Goal: Information Seeking & Learning: Find specific fact

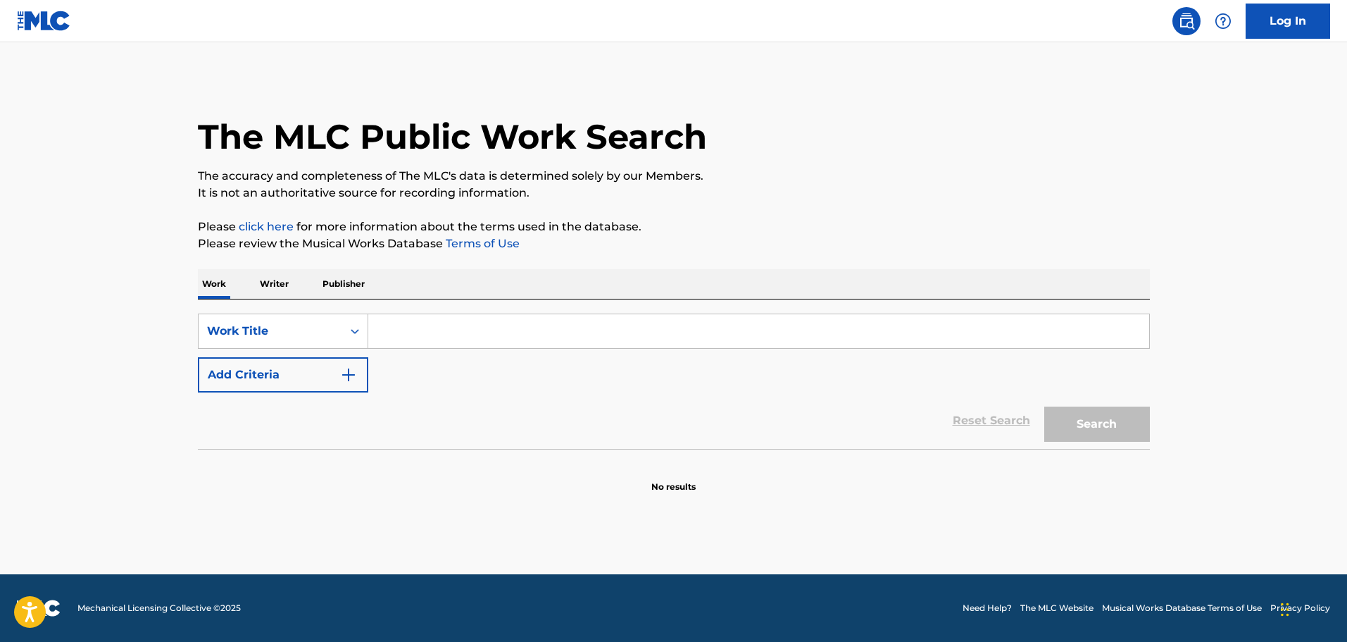
click at [477, 327] on input "Search Form" at bounding box center [758, 331] width 781 height 34
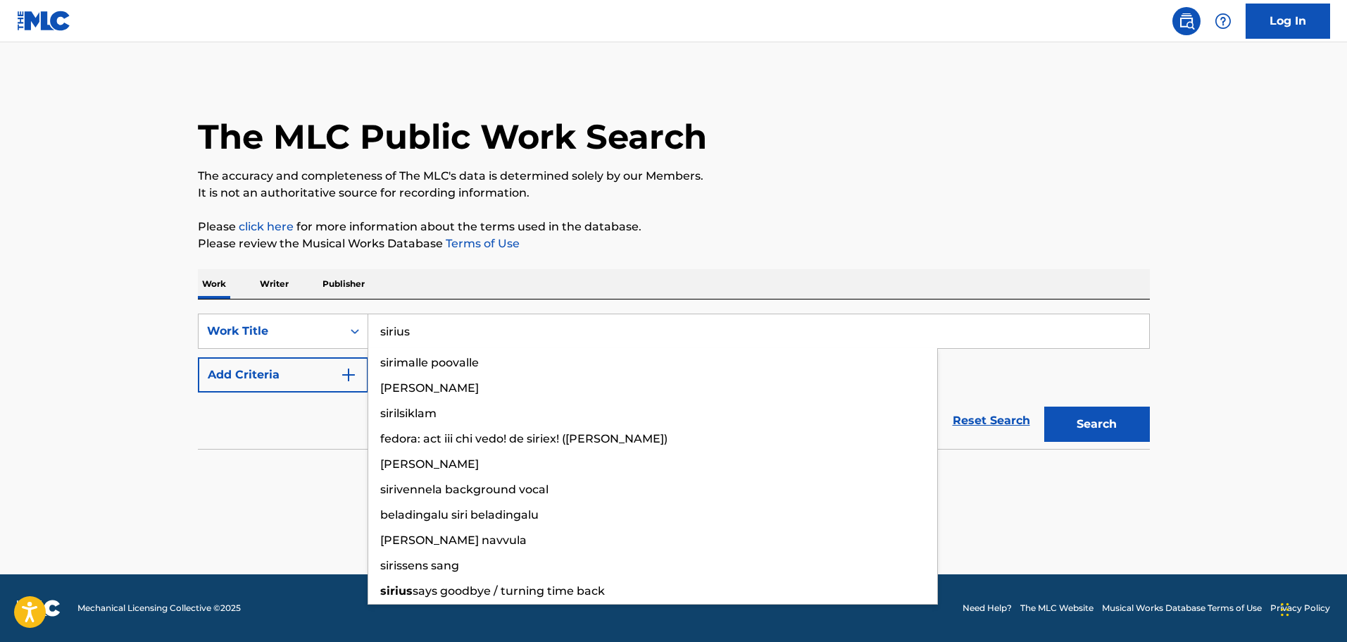
type input "sirius"
click at [1045, 406] on button "Search" at bounding box center [1098, 423] width 106 height 35
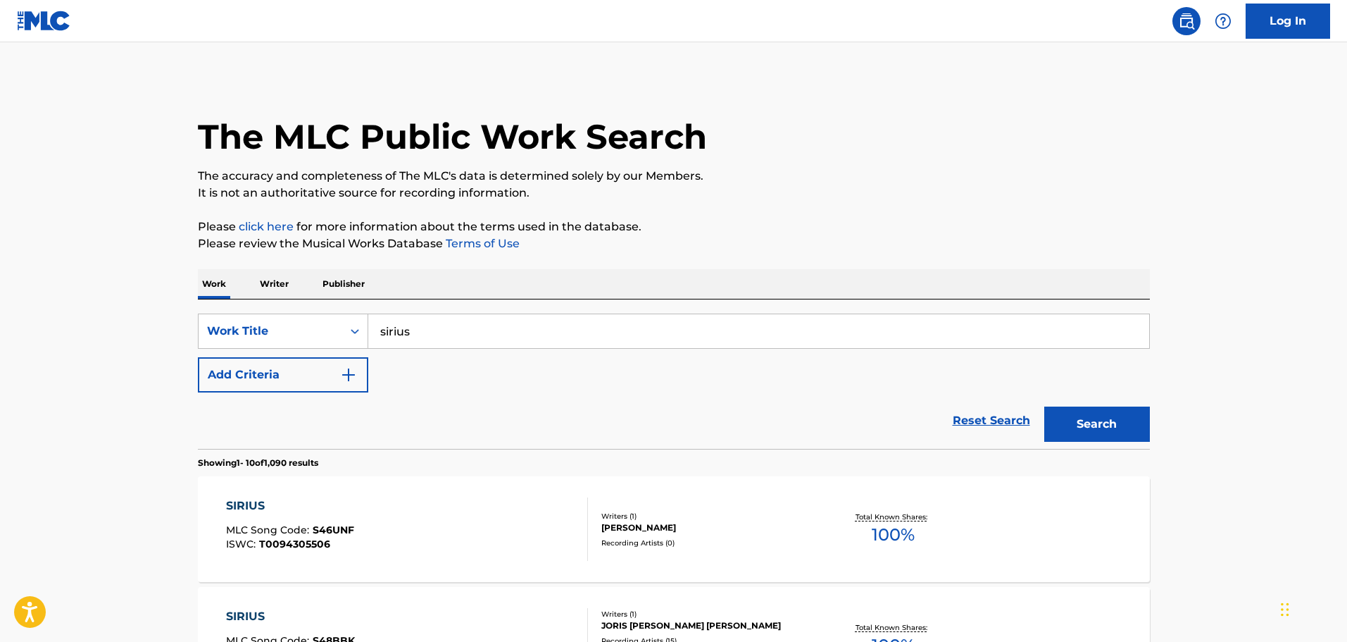
click at [337, 376] on button "Add Criteria" at bounding box center [283, 374] width 170 height 35
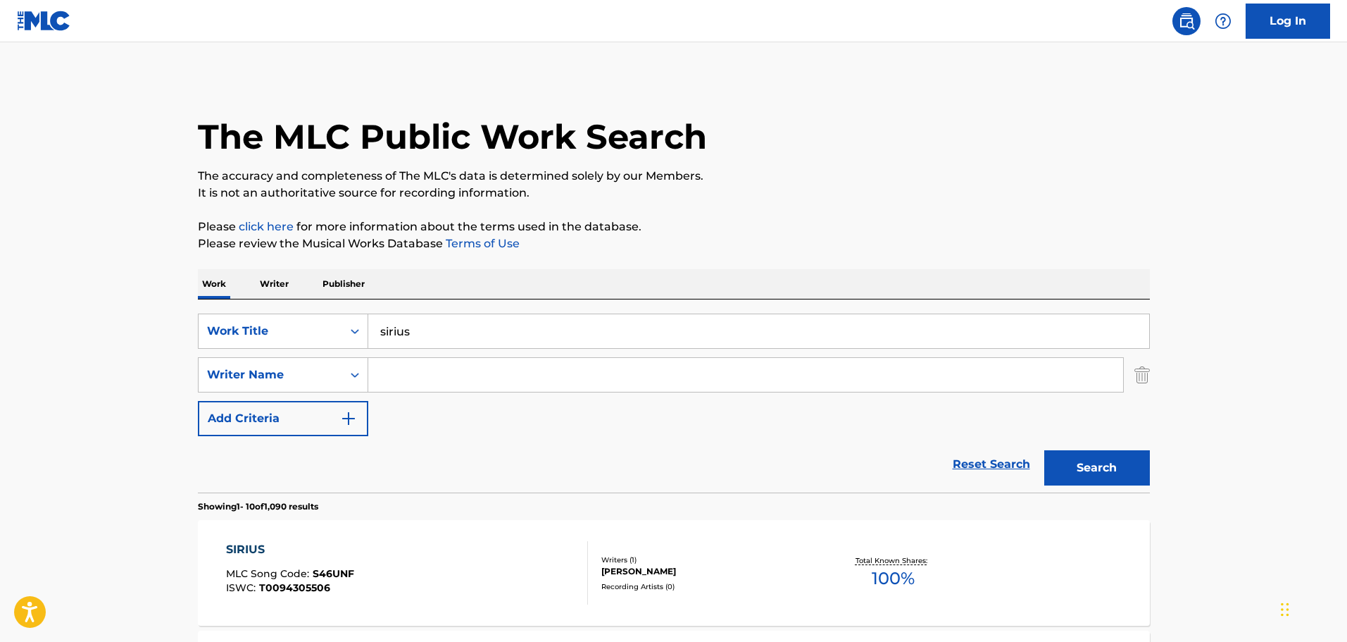
click at [440, 382] on input "Search Form" at bounding box center [745, 375] width 755 height 34
type input "[PERSON_NAME]"
click at [1134, 474] on button "Search" at bounding box center [1098, 467] width 106 height 35
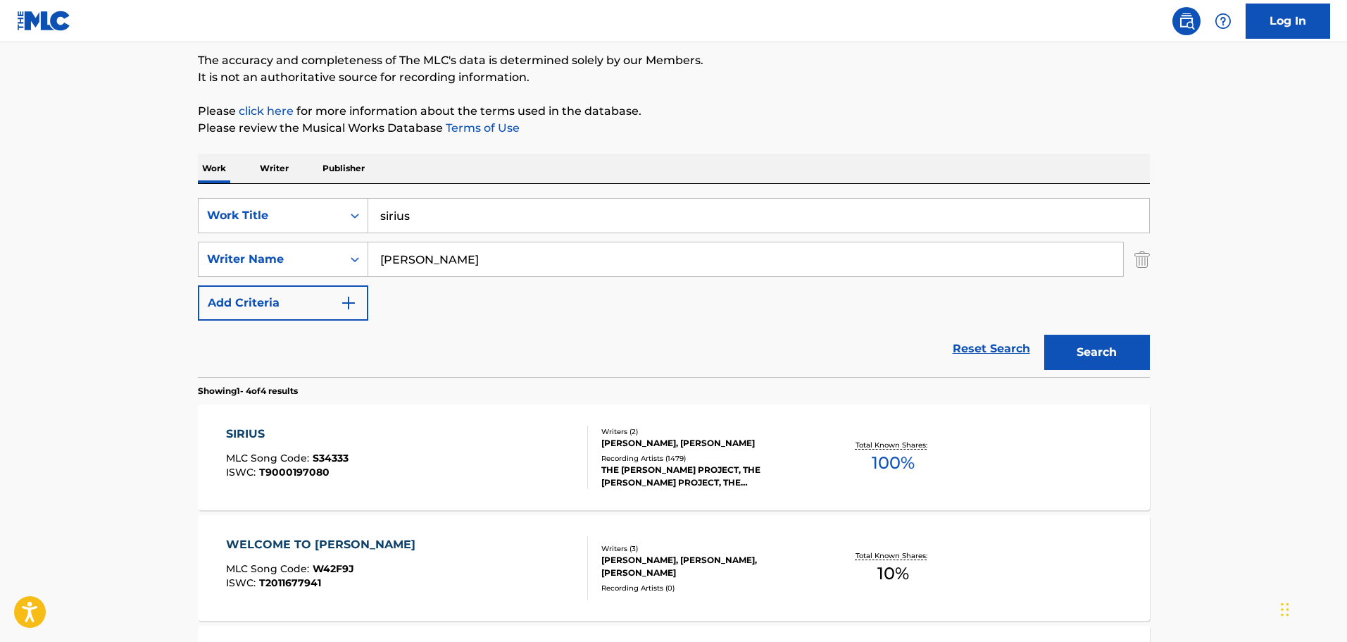
scroll to position [141, 0]
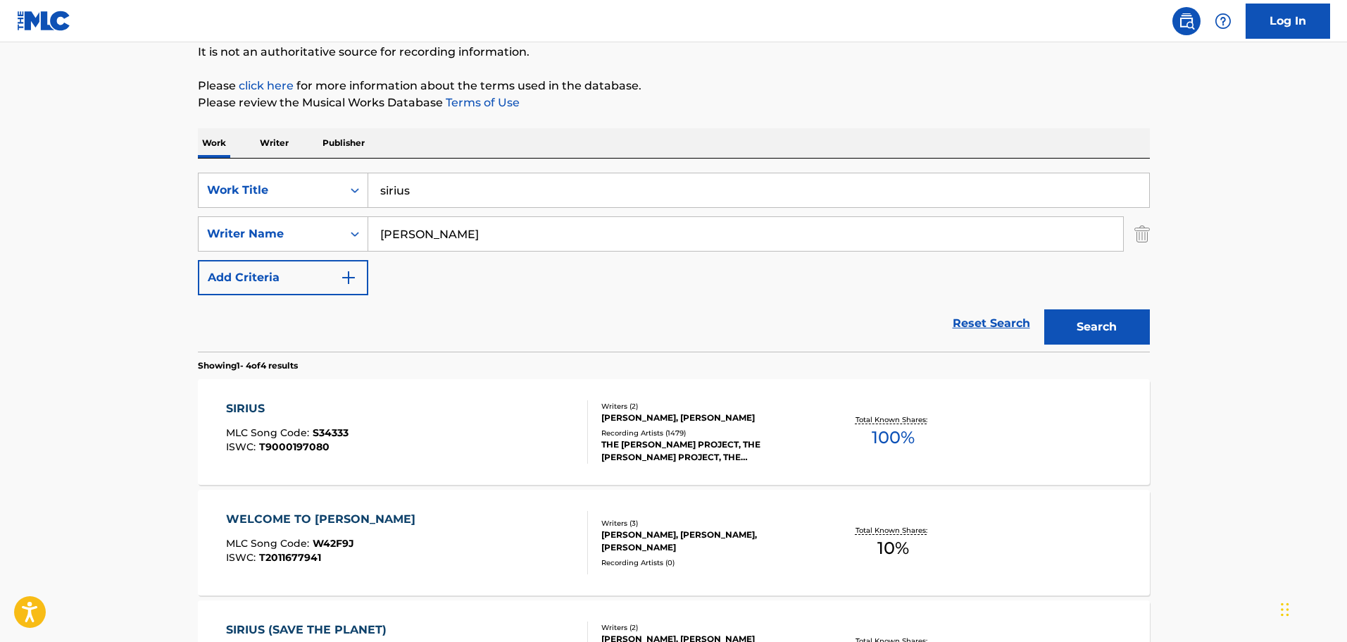
click at [484, 421] on div "SIRIUS MLC Song Code : S34333 ISWC : T9000197080" at bounding box center [407, 431] width 362 height 63
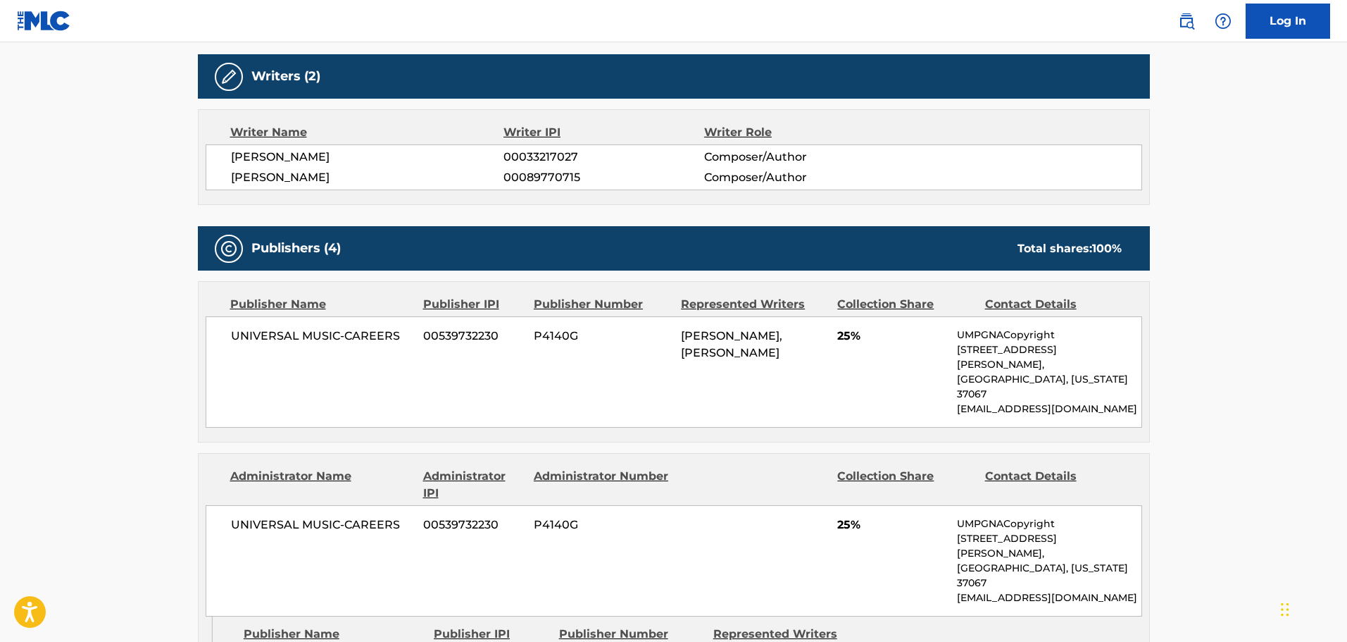
scroll to position [845, 0]
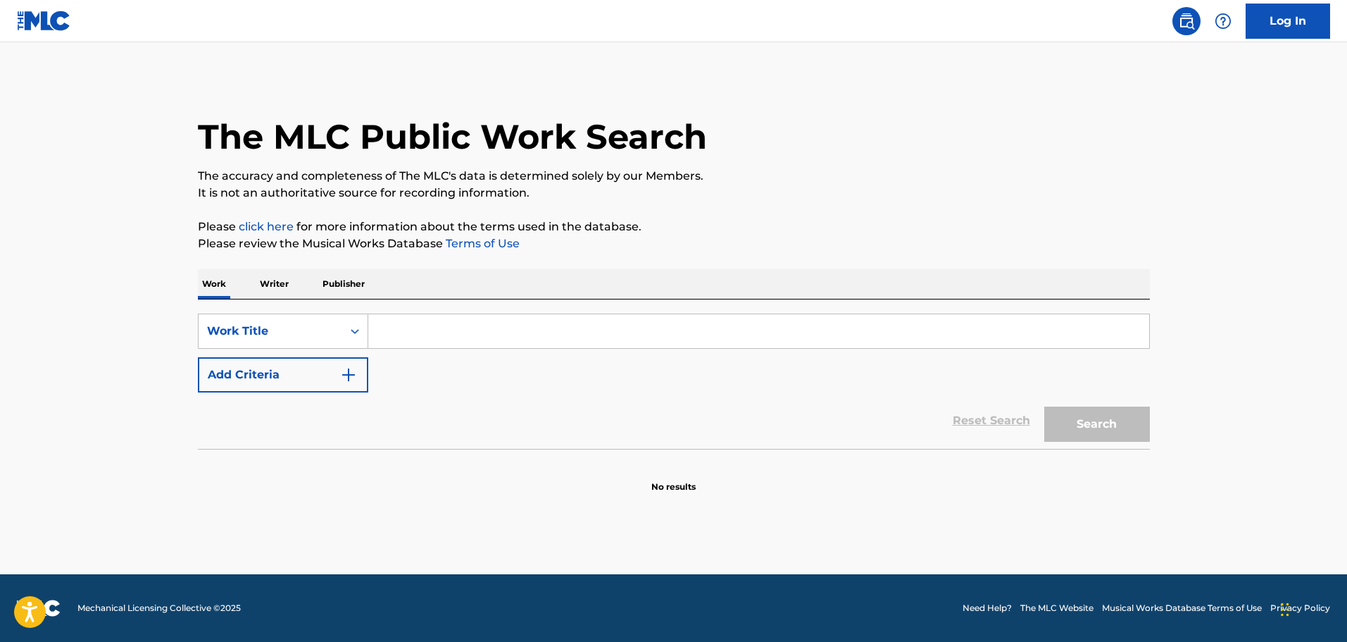
click at [482, 347] on input "Search Form" at bounding box center [758, 331] width 781 height 34
click at [486, 338] on input "Search Form" at bounding box center [758, 331] width 781 height 34
type input "1944"
click at [335, 378] on button "Add Criteria" at bounding box center [283, 374] width 170 height 35
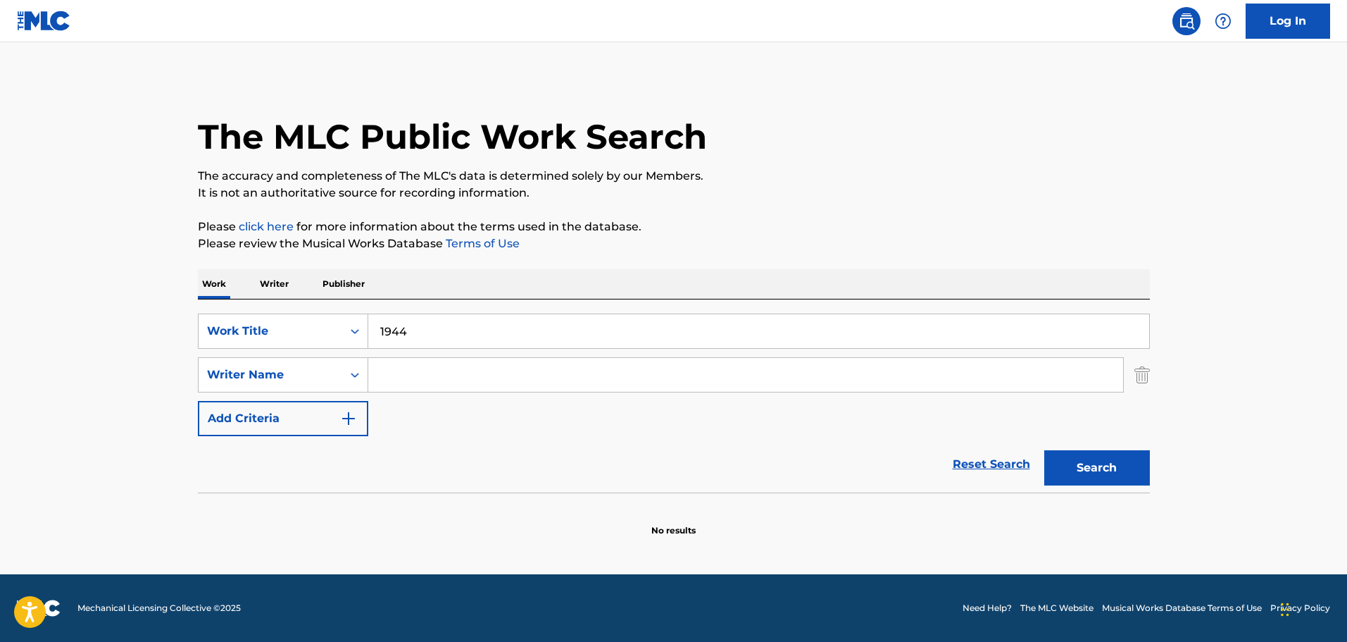
click at [438, 378] on input "Search Form" at bounding box center [745, 375] width 755 height 34
type input "Jaak Jürisson"
click at [1083, 477] on button "Search" at bounding box center [1098, 467] width 106 height 35
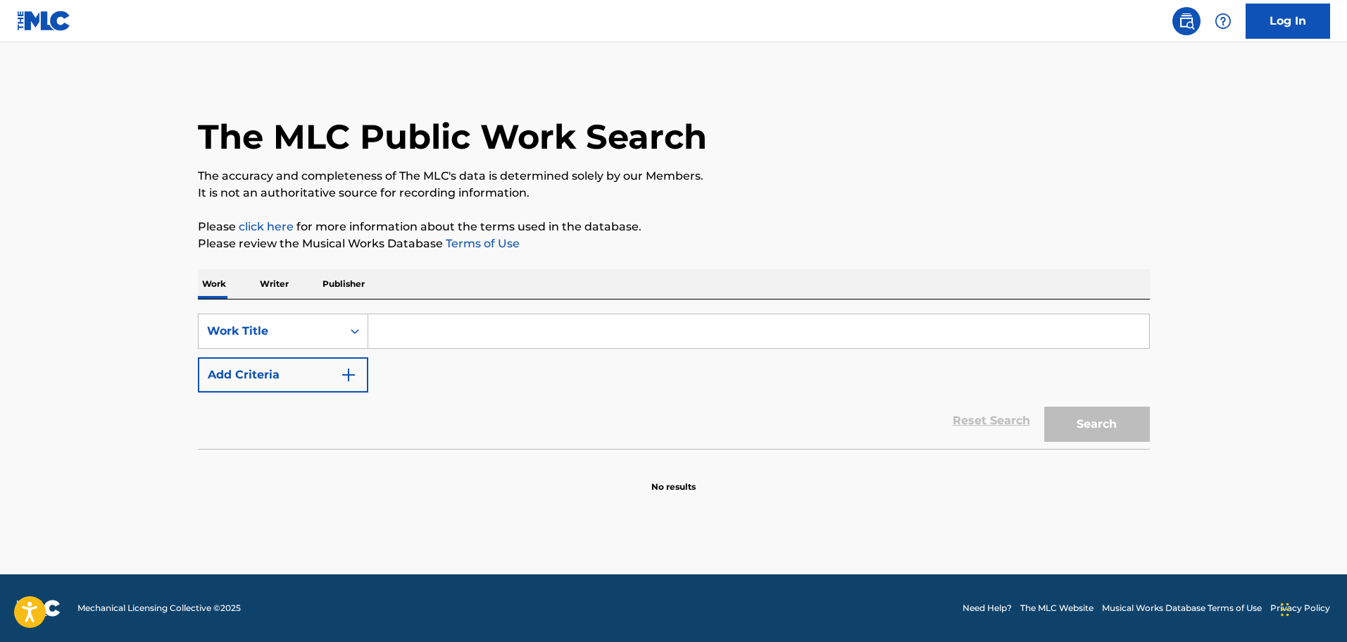
click at [424, 328] on input "Search Form" at bounding box center [758, 331] width 781 height 34
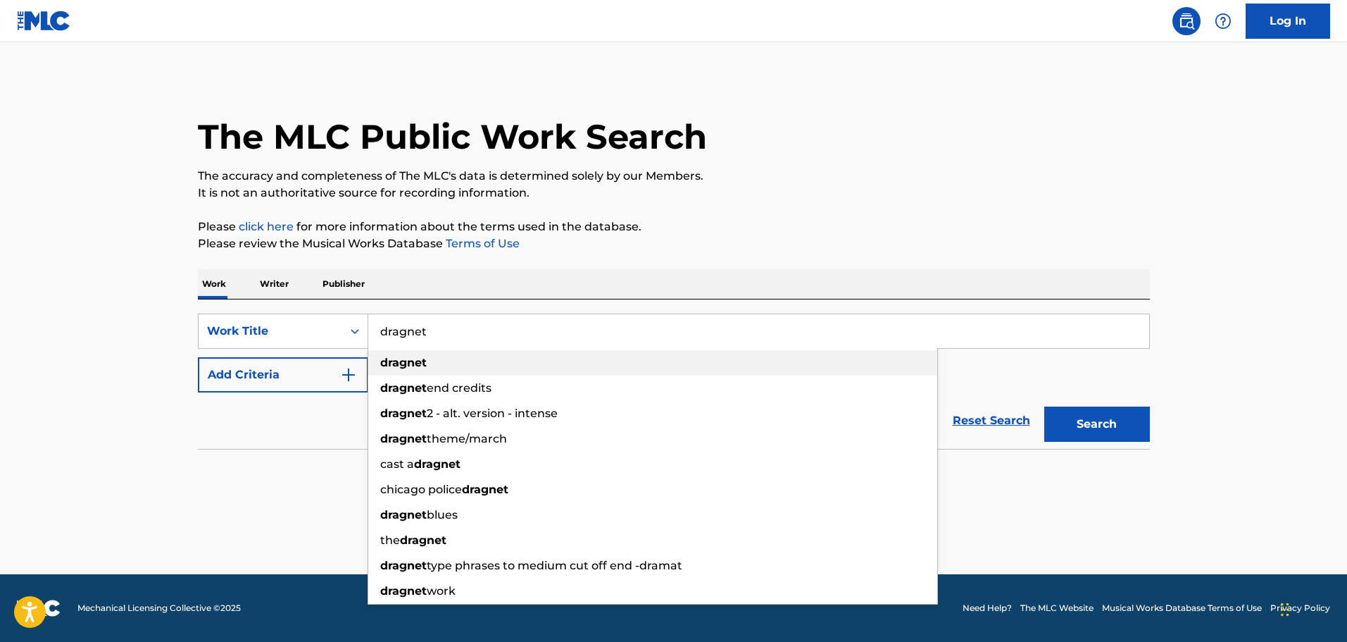
click at [432, 360] on div "dragnet" at bounding box center [652, 362] width 569 height 25
type input "dragnet"
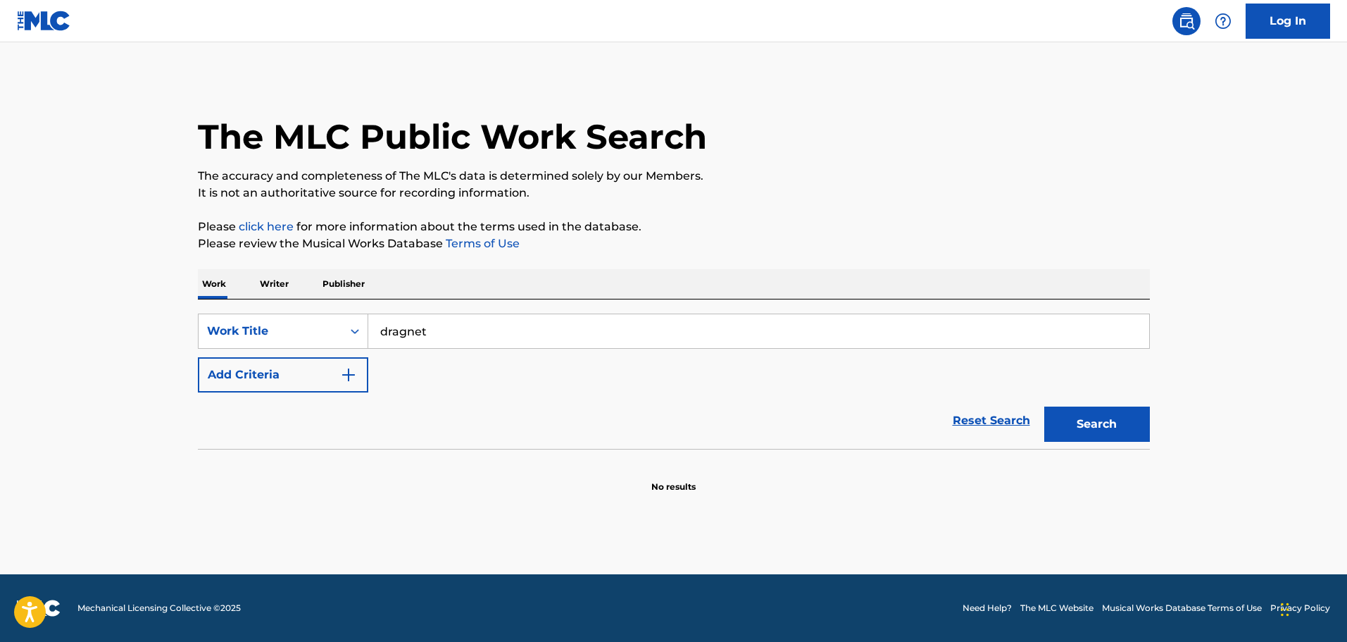
click at [308, 388] on button "Add Criteria" at bounding box center [283, 374] width 170 height 35
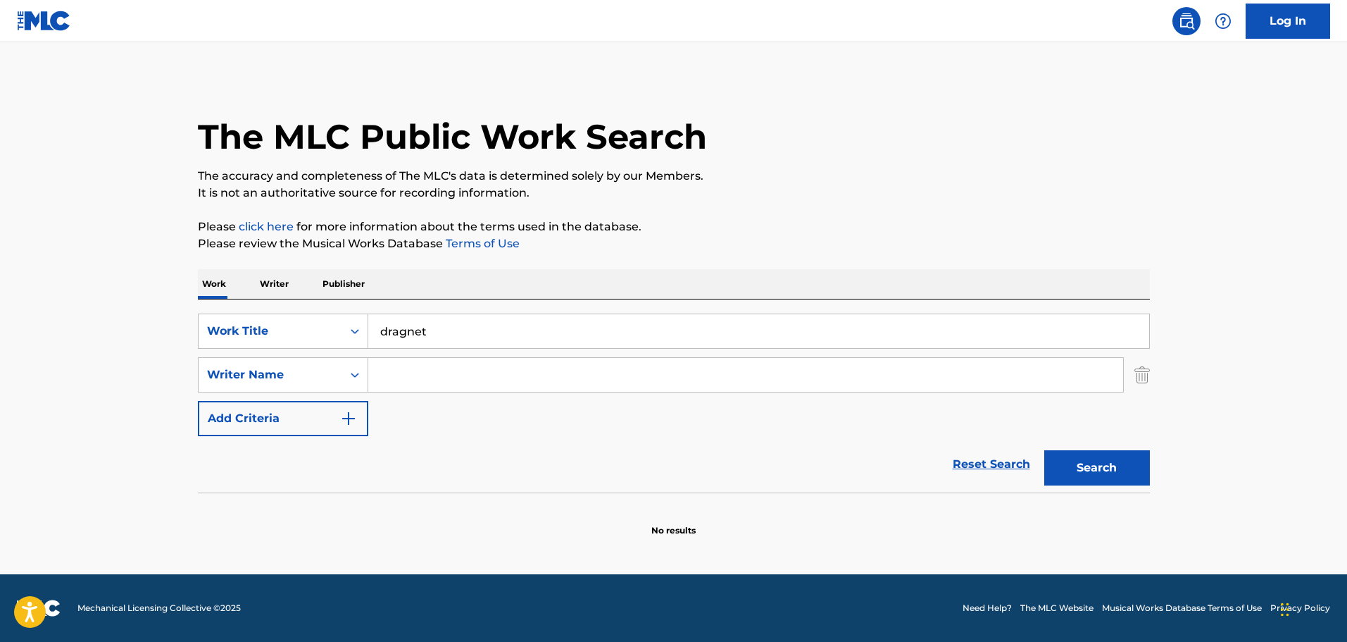
click at [403, 378] on input "Search Form" at bounding box center [745, 375] width 755 height 34
paste input "[PERSON_NAME]"
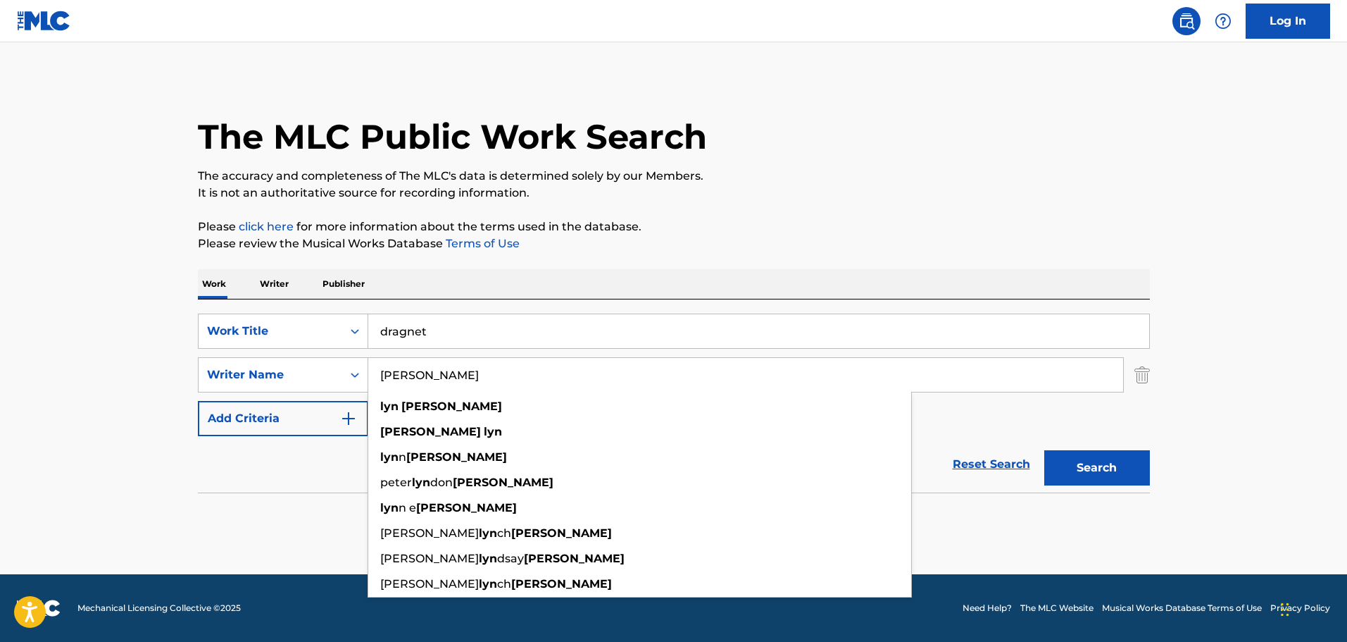
type input "[PERSON_NAME]"
click at [1080, 480] on button "Search" at bounding box center [1098, 467] width 106 height 35
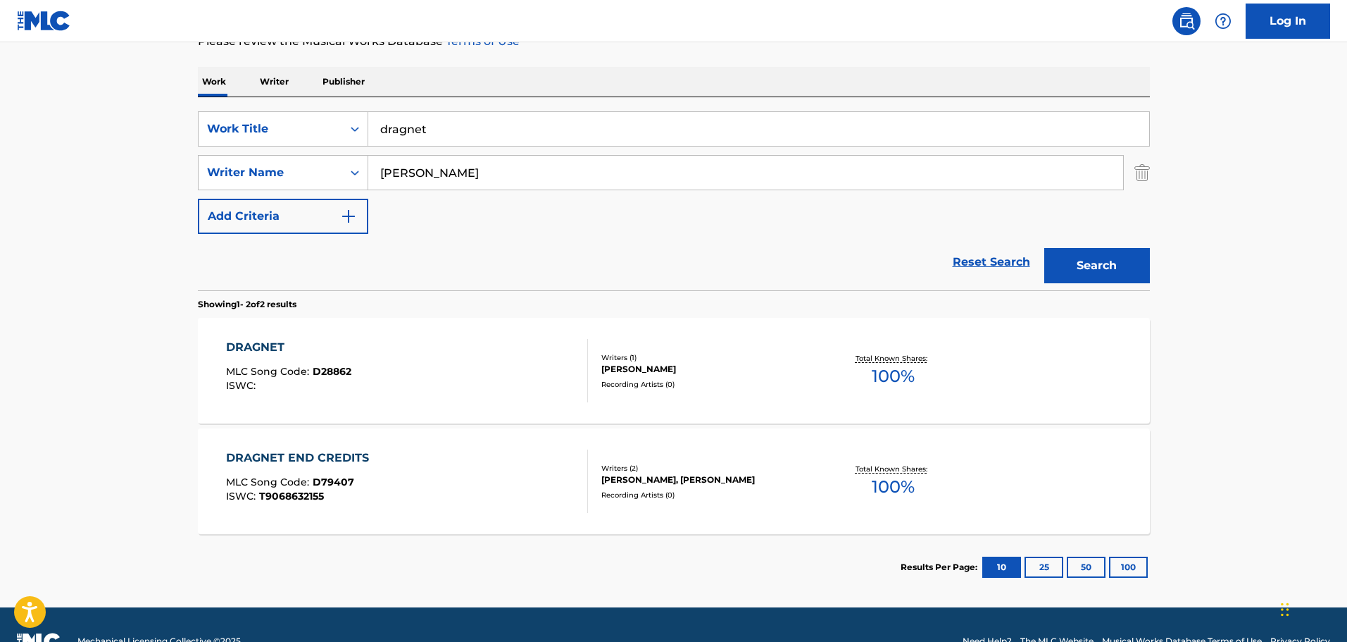
scroll to position [235, 0]
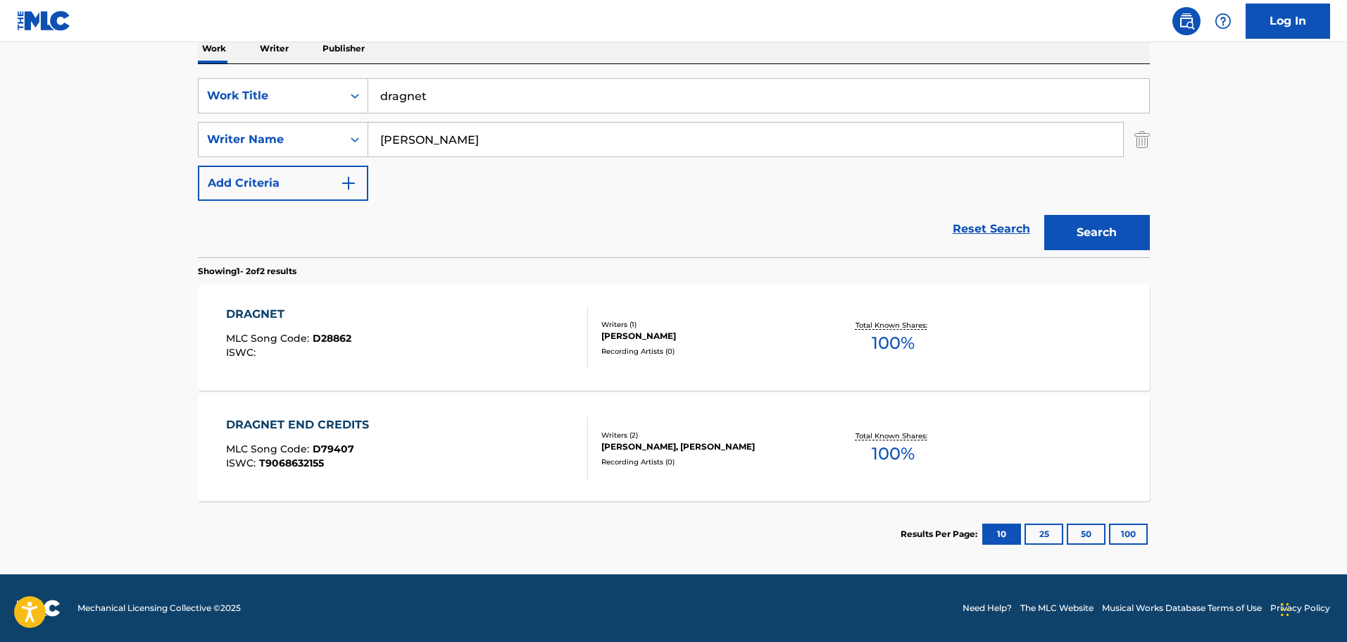
click at [326, 322] on div "DRAGNET" at bounding box center [288, 314] width 125 height 17
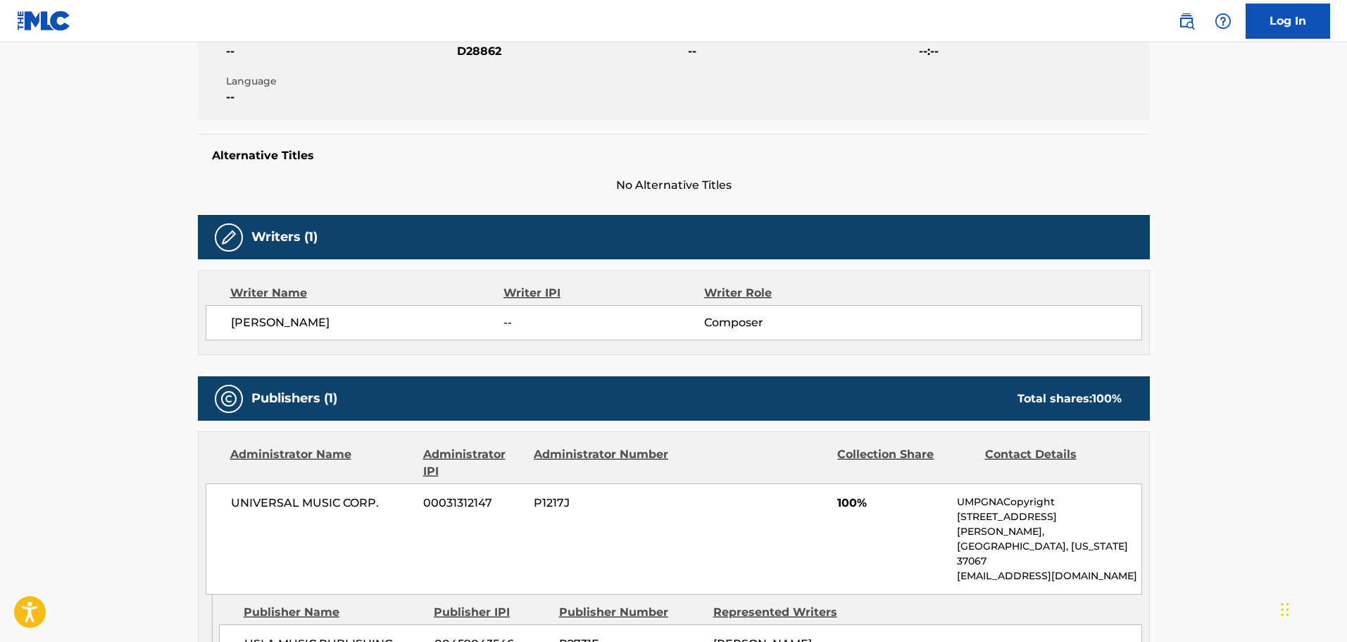
scroll to position [352, 0]
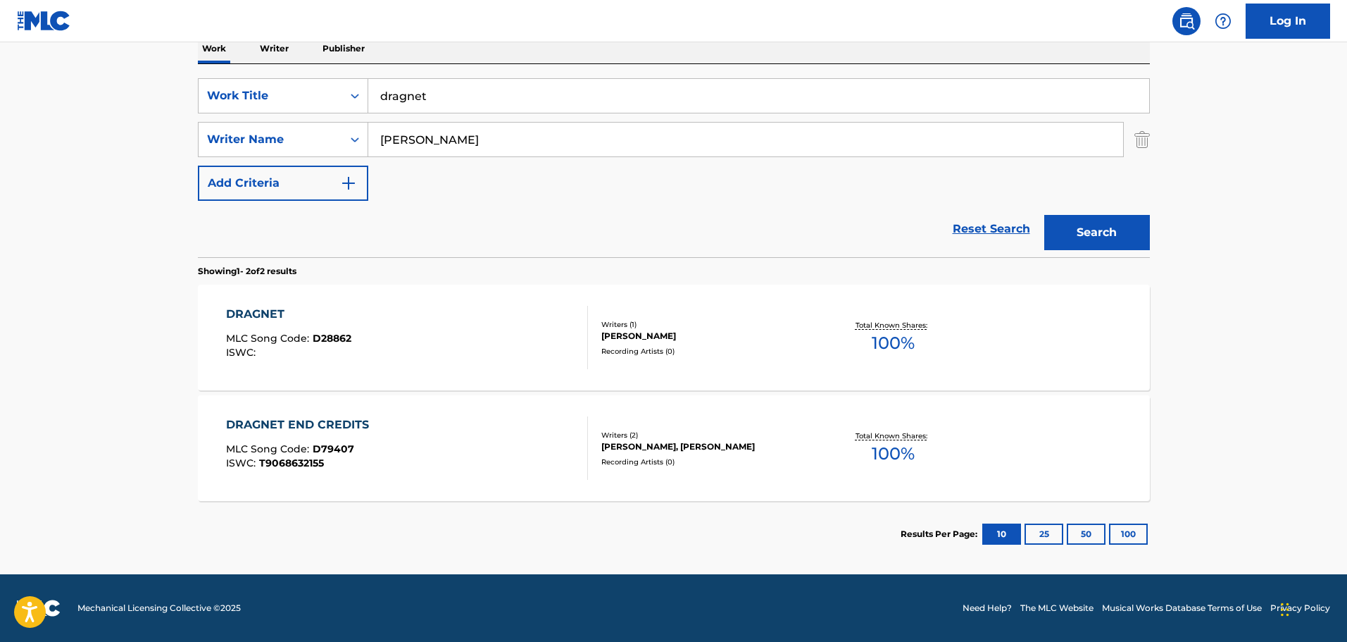
scroll to position [235, 0]
click at [442, 419] on div "DRAGNET END CREDITS MLC Song Code : D79407 ISWC : T9068632155" at bounding box center [407, 447] width 362 height 63
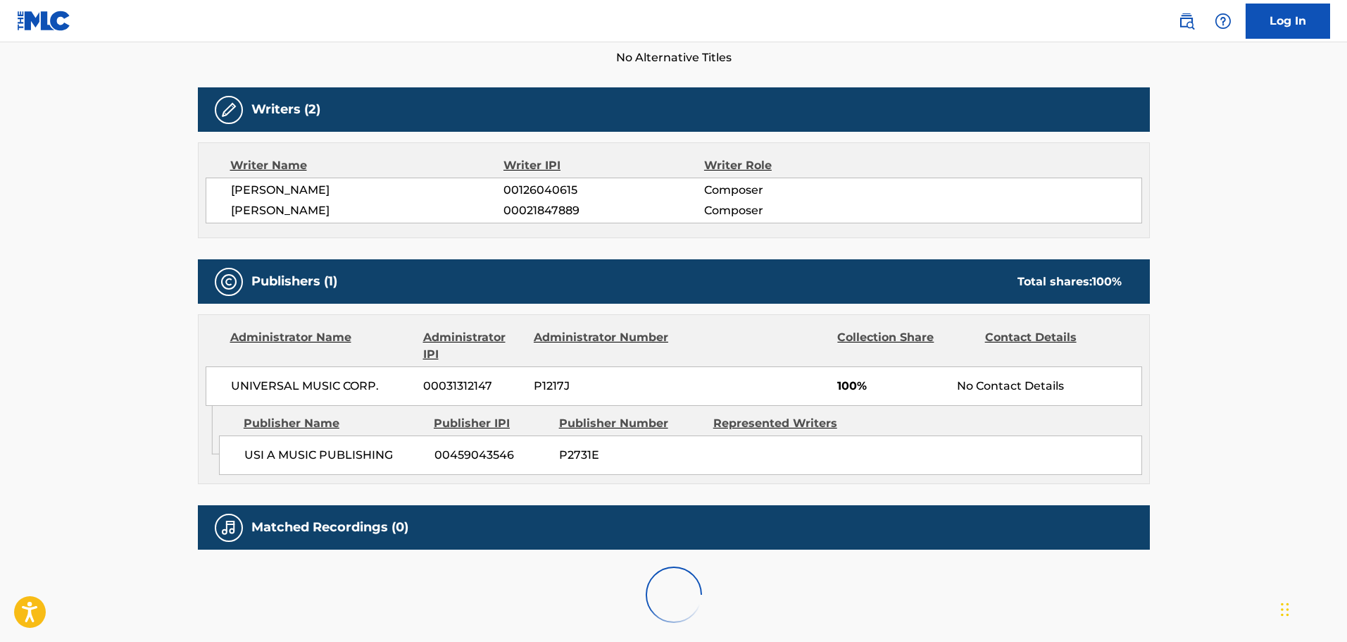
scroll to position [423, 0]
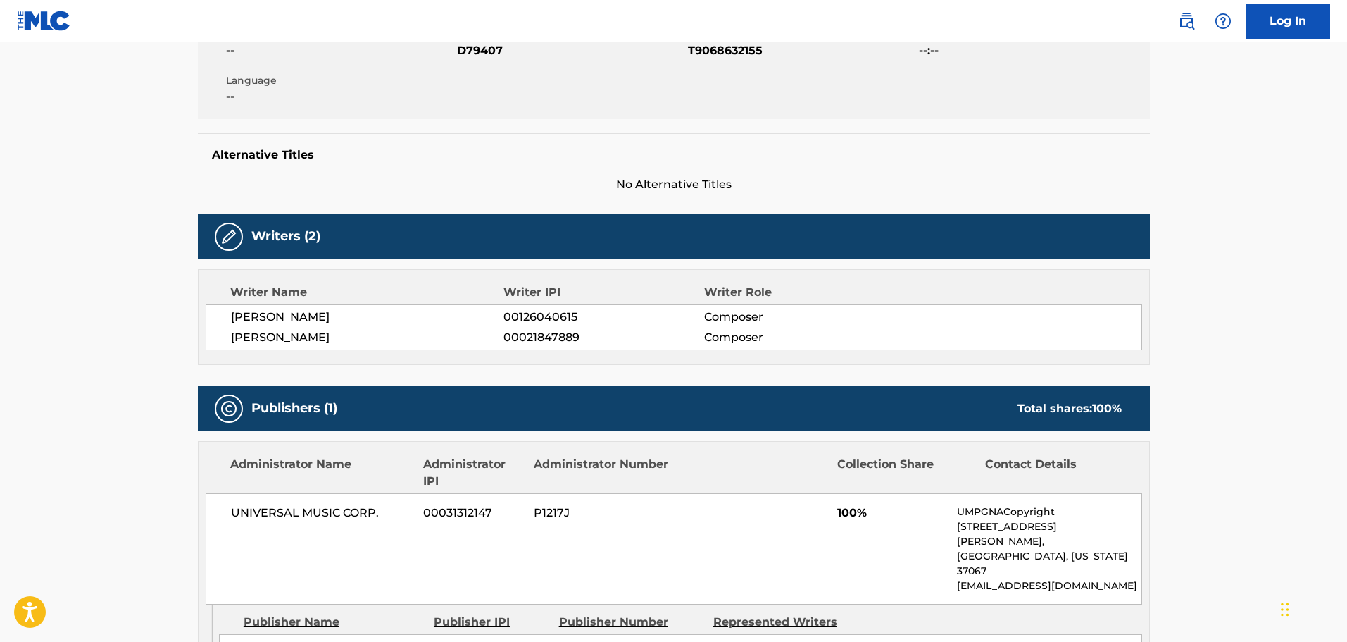
scroll to position [235, 0]
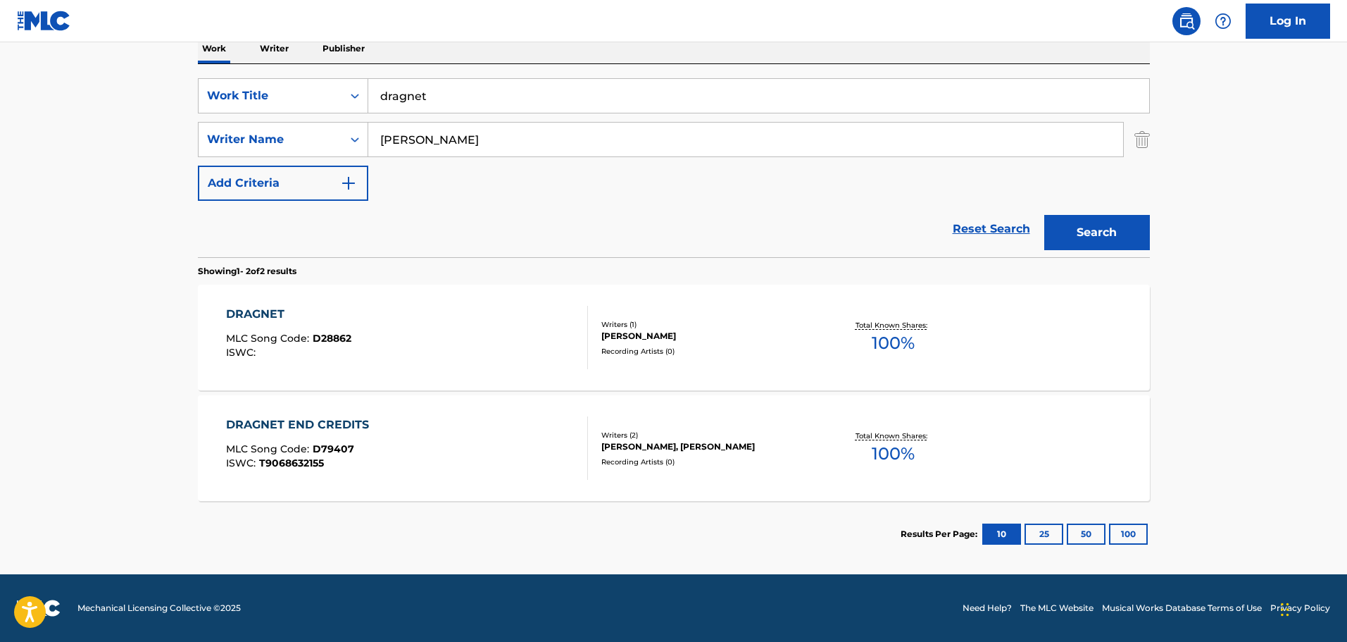
click at [459, 94] on input "dragnet" at bounding box center [758, 96] width 781 height 34
type input "dragnet march"
click at [458, 206] on div "Reset Search Search" at bounding box center [674, 229] width 952 height 56
click at [445, 147] on input "Lyn Murray" at bounding box center [745, 140] width 755 height 34
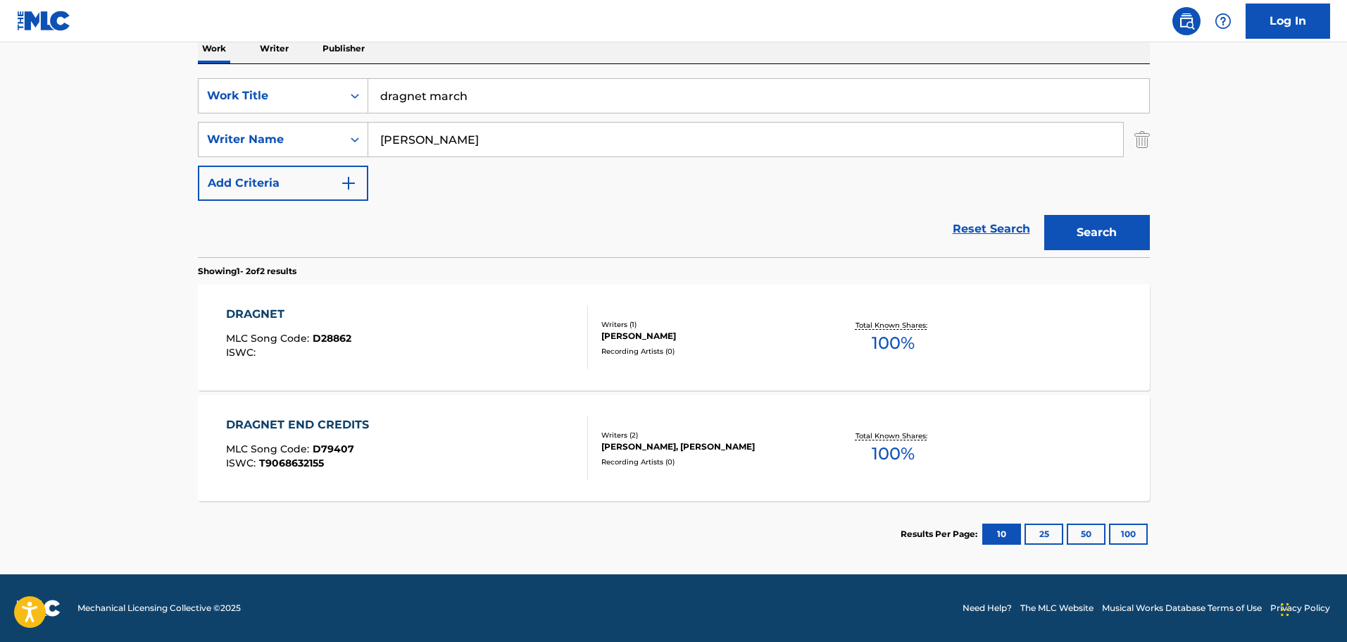
click at [445, 147] on input "Lyn Murray" at bounding box center [745, 140] width 755 height 34
click at [1045, 215] on button "Search" at bounding box center [1098, 232] width 106 height 35
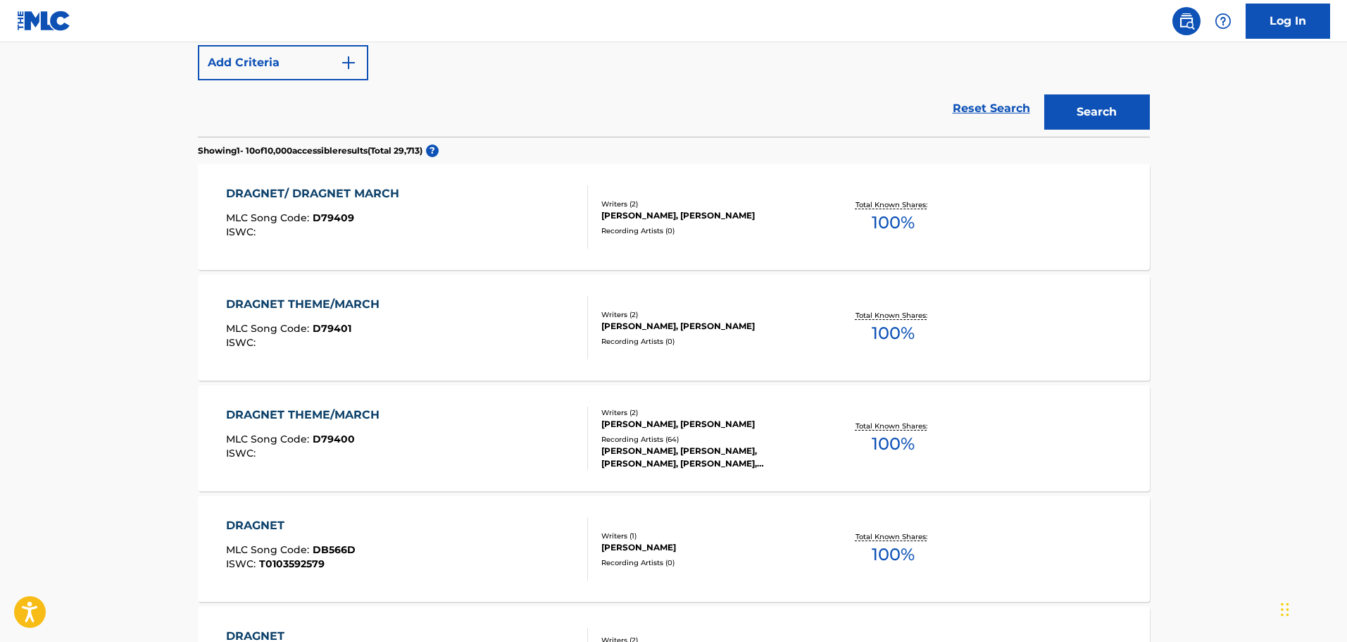
scroll to position [376, 0]
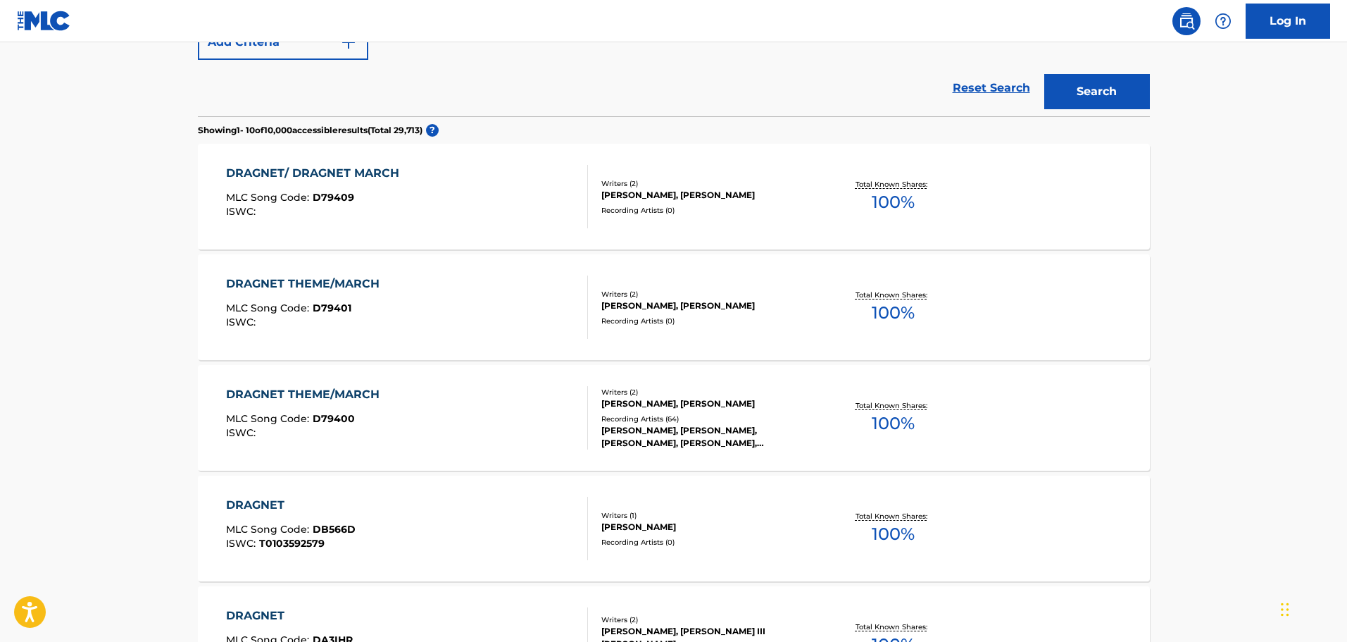
click at [470, 191] on div "DRAGNET/ DRAGNET MARCH MLC Song Code : D79409 ISWC :" at bounding box center [407, 196] width 362 height 63
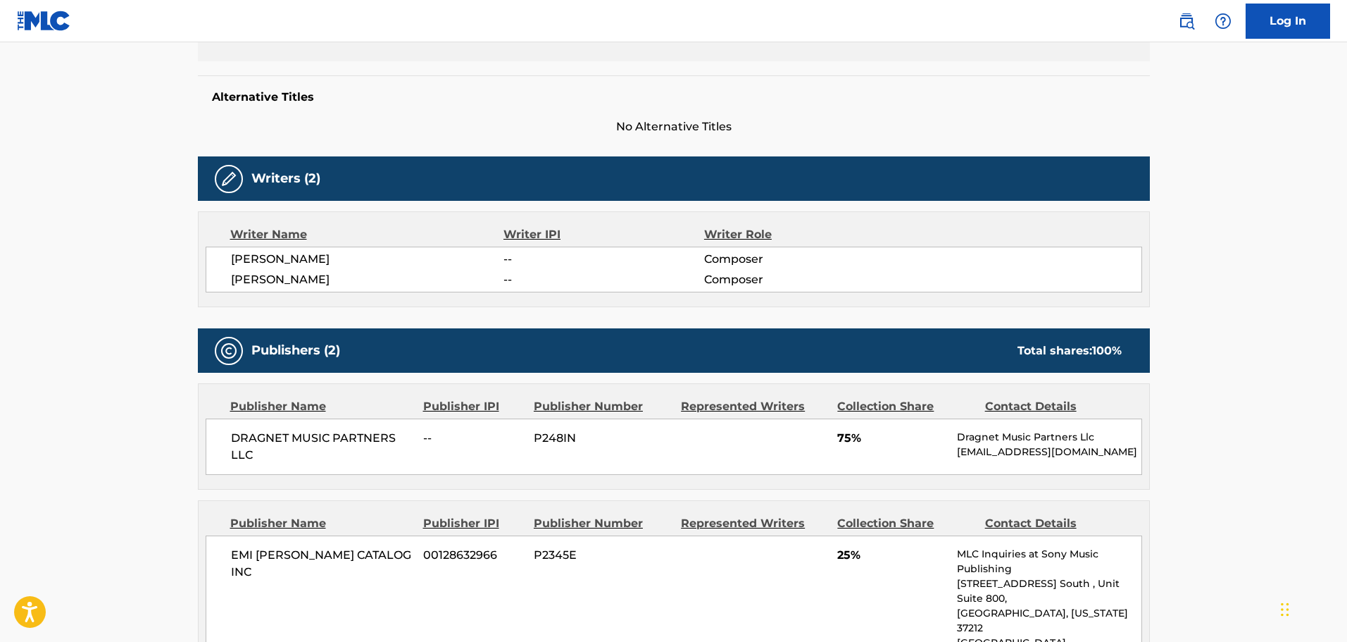
scroll to position [292, 0]
